Goal: Subscribe to service/newsletter

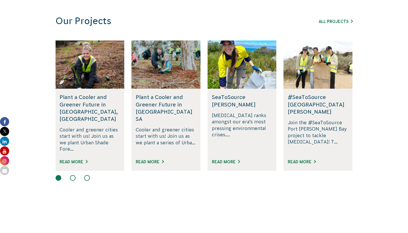
scroll to position [352, 0]
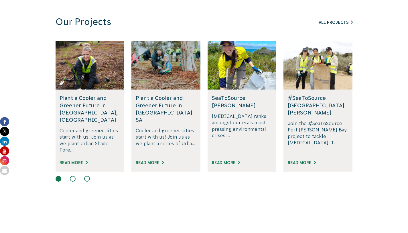
click at [338, 25] on link "All Projects" at bounding box center [336, 22] width 34 height 5
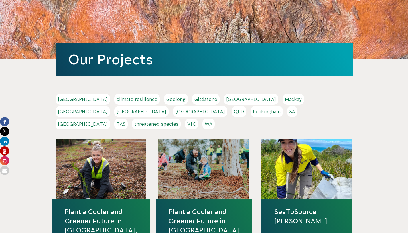
scroll to position [61, 0]
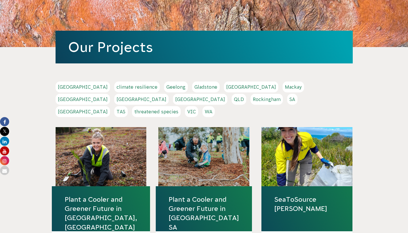
click at [246, 105] on link "QLD" at bounding box center [239, 99] width 15 height 11
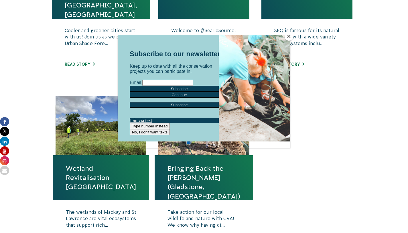
scroll to position [306, 0]
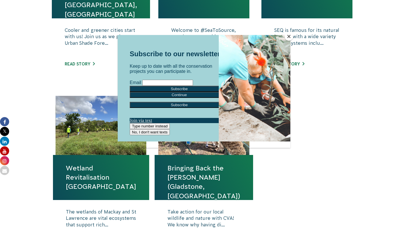
click at [291, 35] on button "Close" at bounding box center [289, 36] width 9 height 9
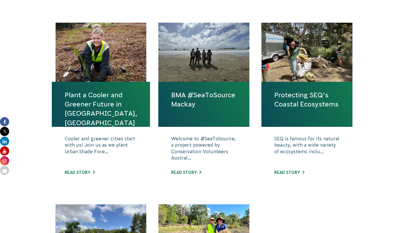
scroll to position [197, 0]
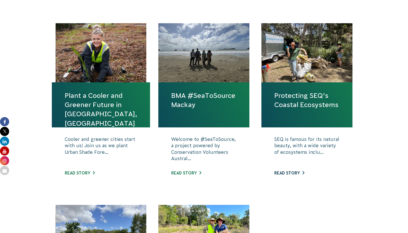
click at [291, 175] on link "Read story" at bounding box center [289, 172] width 30 height 5
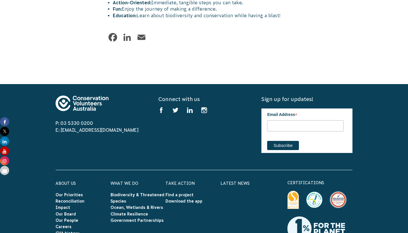
scroll to position [789, 0]
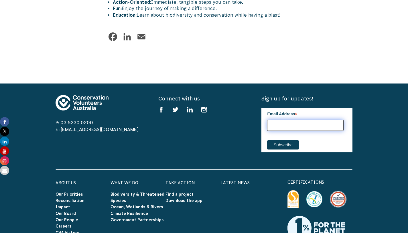
click at [301, 131] on input "Email Address *" at bounding box center [305, 124] width 77 height 11
type input "mross072@gmail.com"
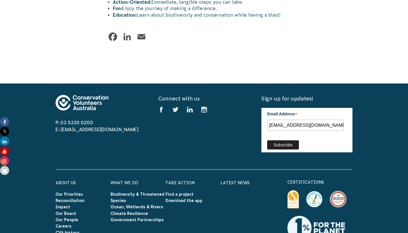
click at [289, 149] on input "Subscribe" at bounding box center [283, 144] width 32 height 9
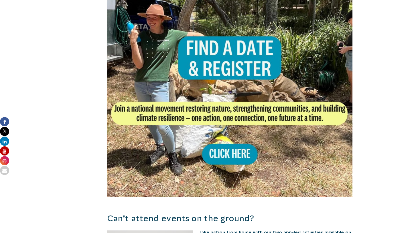
scroll to position [382, 0]
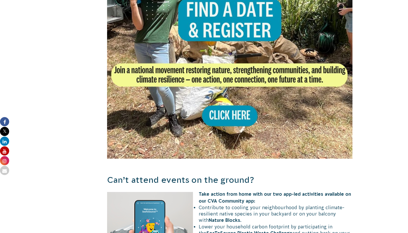
click at [242, 144] on img at bounding box center [230, 36] width 246 height 246
